Goal: Communication & Community: Ask a question

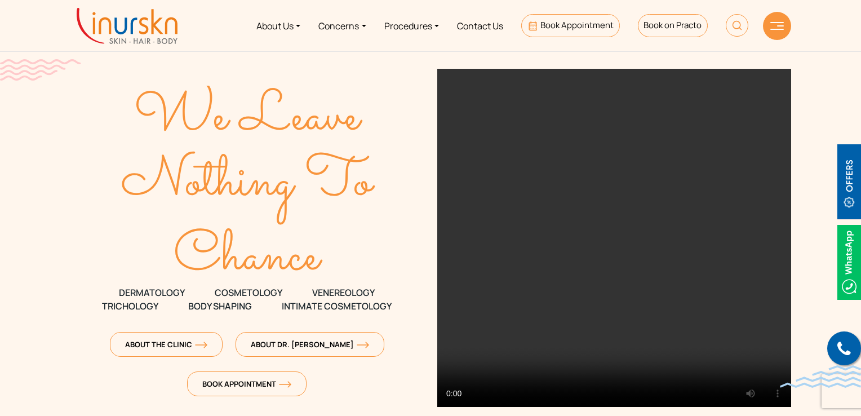
click at [773, 32] on div at bounding box center [777, 26] width 28 height 28
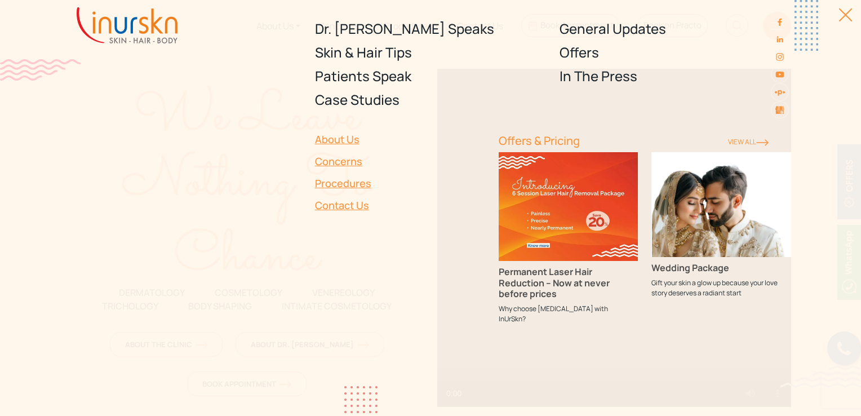
click at [345, 206] on link "Contact Us" at bounding box center [400, 205] width 170 height 22
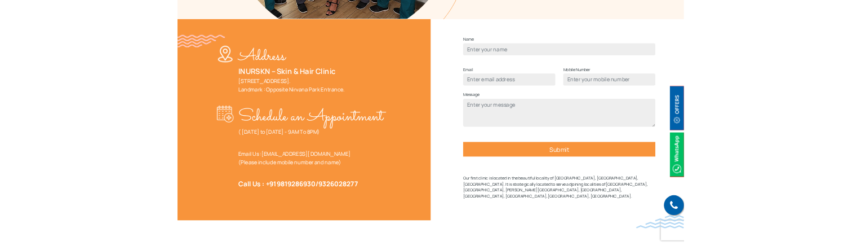
scroll to position [451, 0]
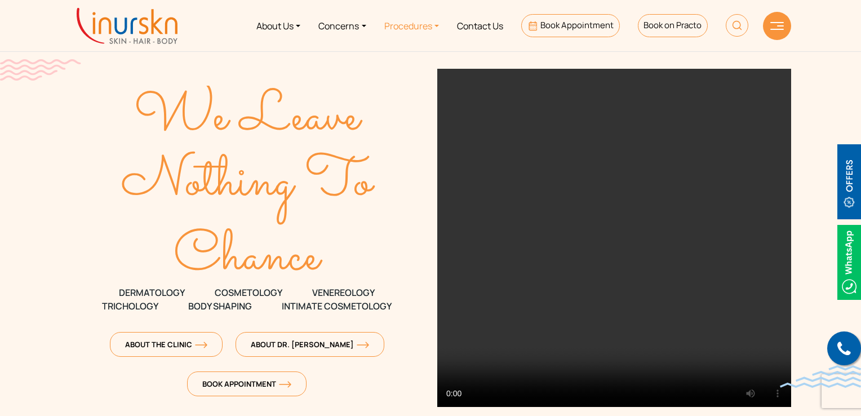
click at [436, 25] on link "Procedures" at bounding box center [411, 26] width 73 height 42
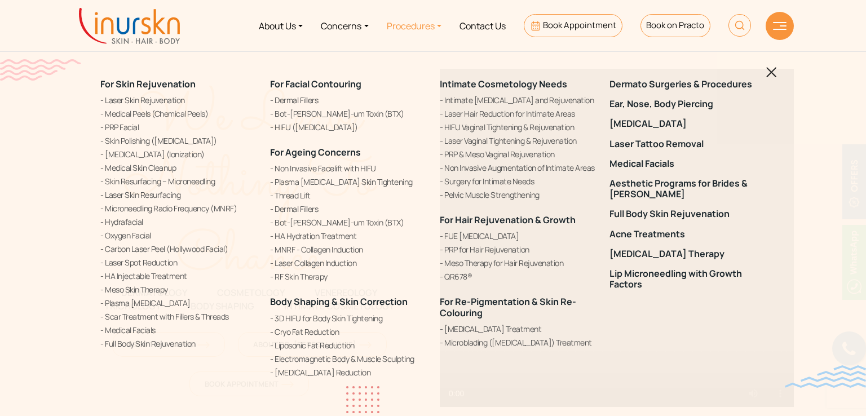
click at [770, 71] on img at bounding box center [771, 72] width 11 height 11
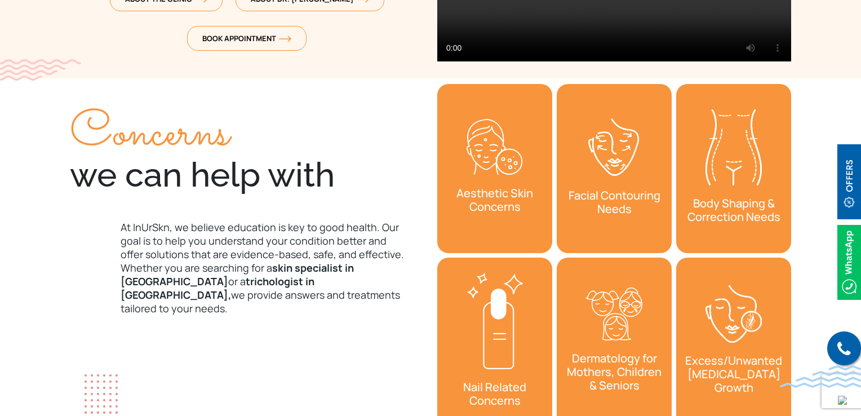
scroll to position [394, 0]
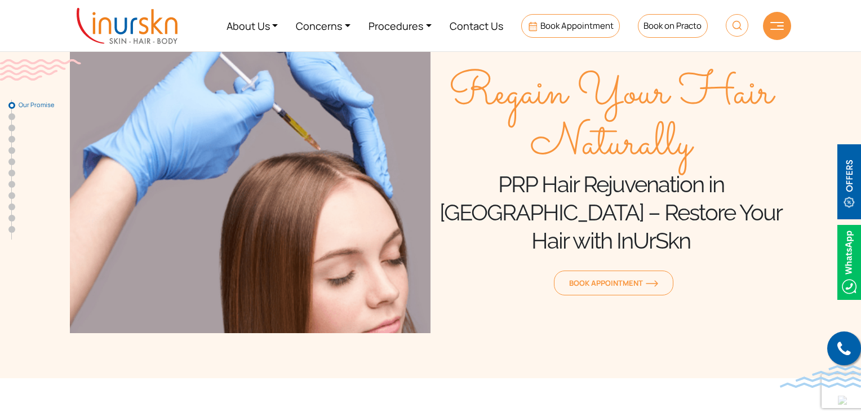
scroll to position [282, 0]
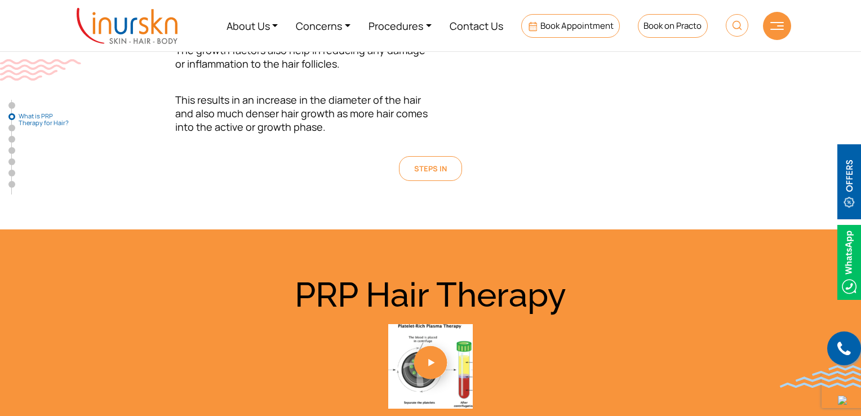
scroll to position [564, 0]
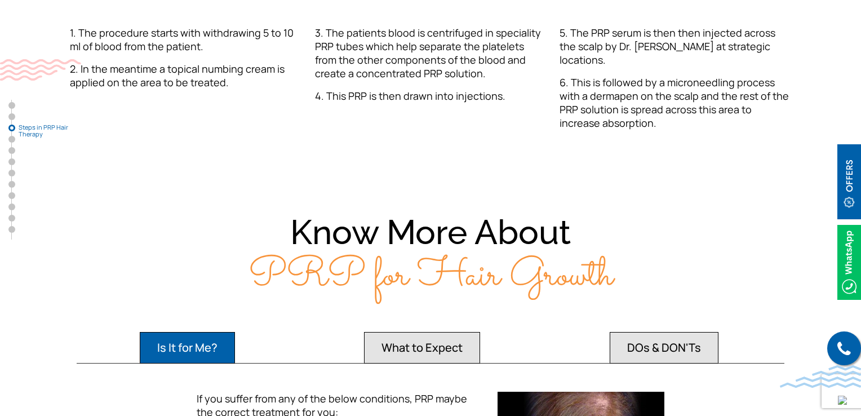
scroll to position [1465, 0]
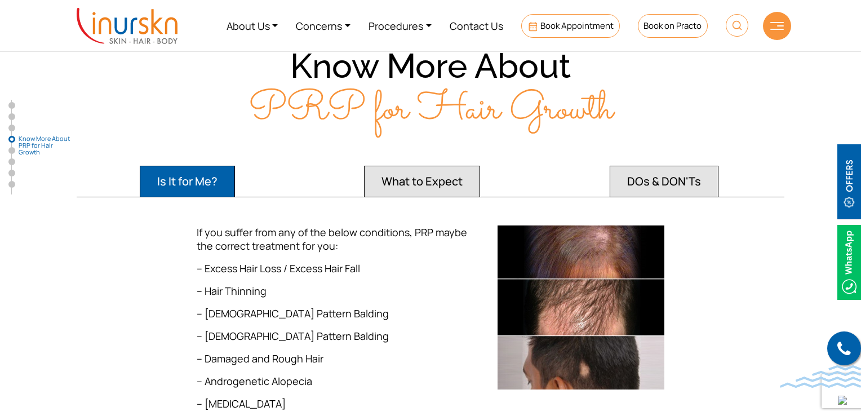
scroll to position [1533, 0]
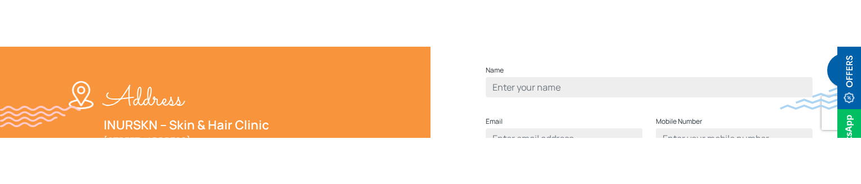
scroll to position [385, 0]
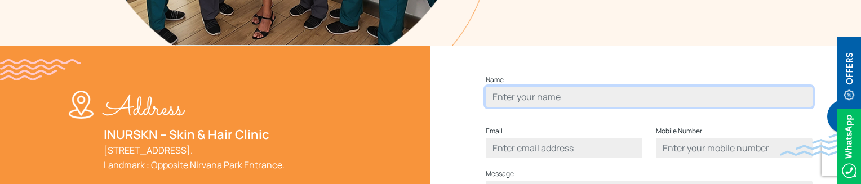
click at [611, 107] on input "Contact form" at bounding box center [649, 97] width 327 height 20
click at [546, 107] on input "Contact form" at bounding box center [649, 97] width 327 height 20
type input "Humera Shaikh"
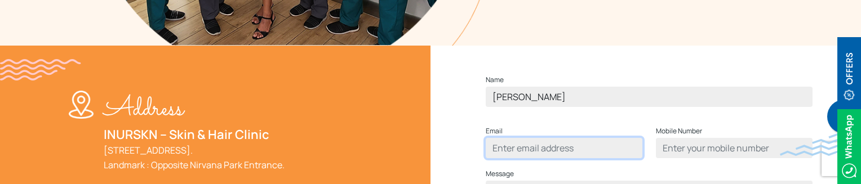
type input "humerasadiqshaikh@gmail.com"
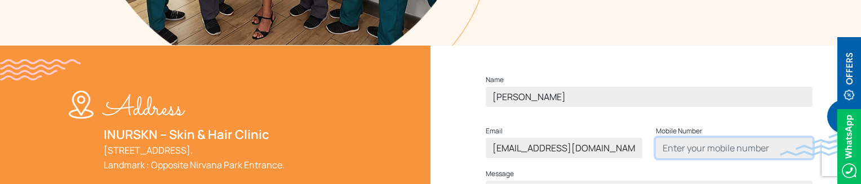
type input "9137465199"
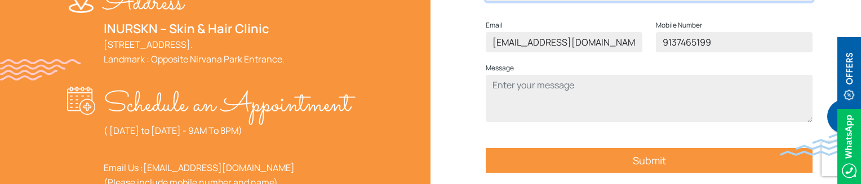
scroll to position [498, 0]
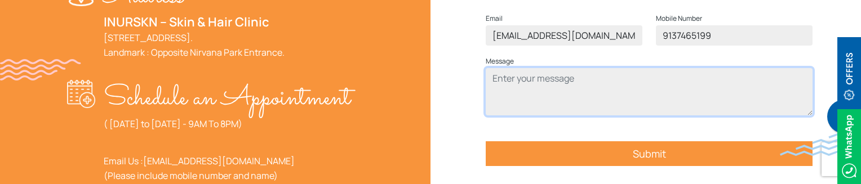
click at [567, 116] on textarea "Contact form" at bounding box center [649, 91] width 327 height 47
type textarea "test"
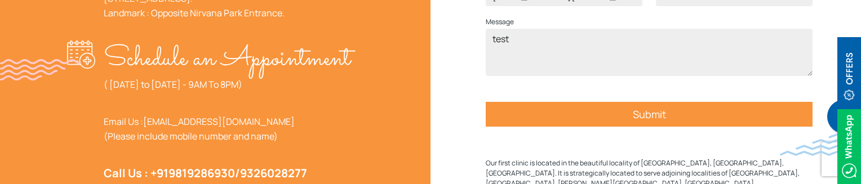
scroll to position [555, 0]
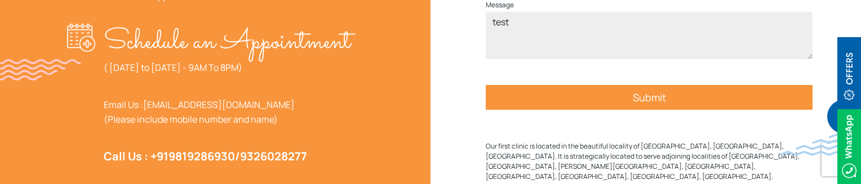
click at [653, 110] on input "Submit" at bounding box center [649, 97] width 327 height 25
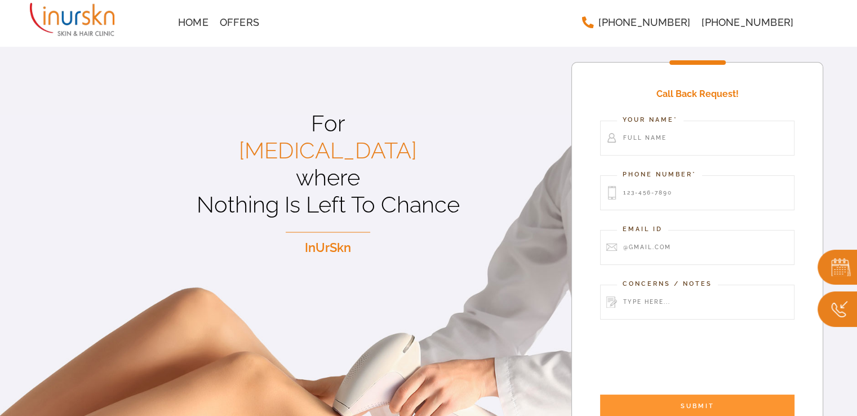
click at [261, 189] on p "For Laser Hair Removal where Nothing Is Left To Chance" at bounding box center [328, 164] width 487 height 108
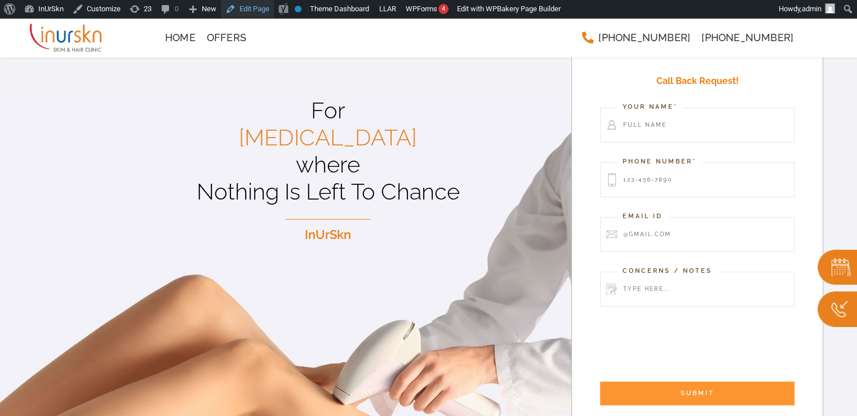
scroll to position [56, 0]
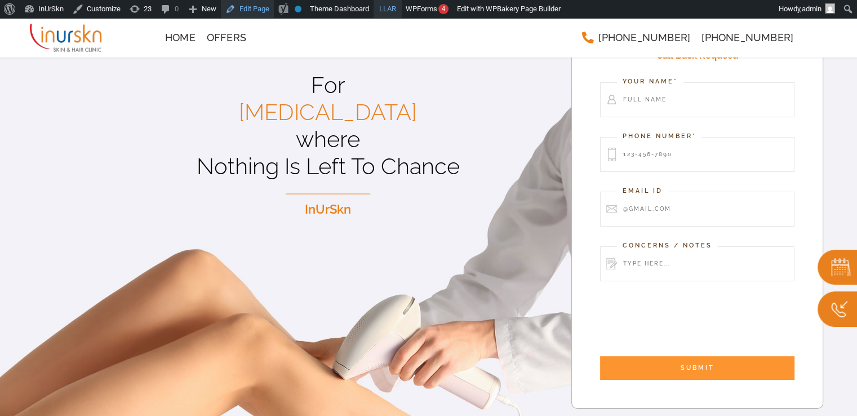
click at [221, 0] on link "Edit Page" at bounding box center [247, 9] width 53 height 18
